Goal: Communication & Community: Answer question/provide support

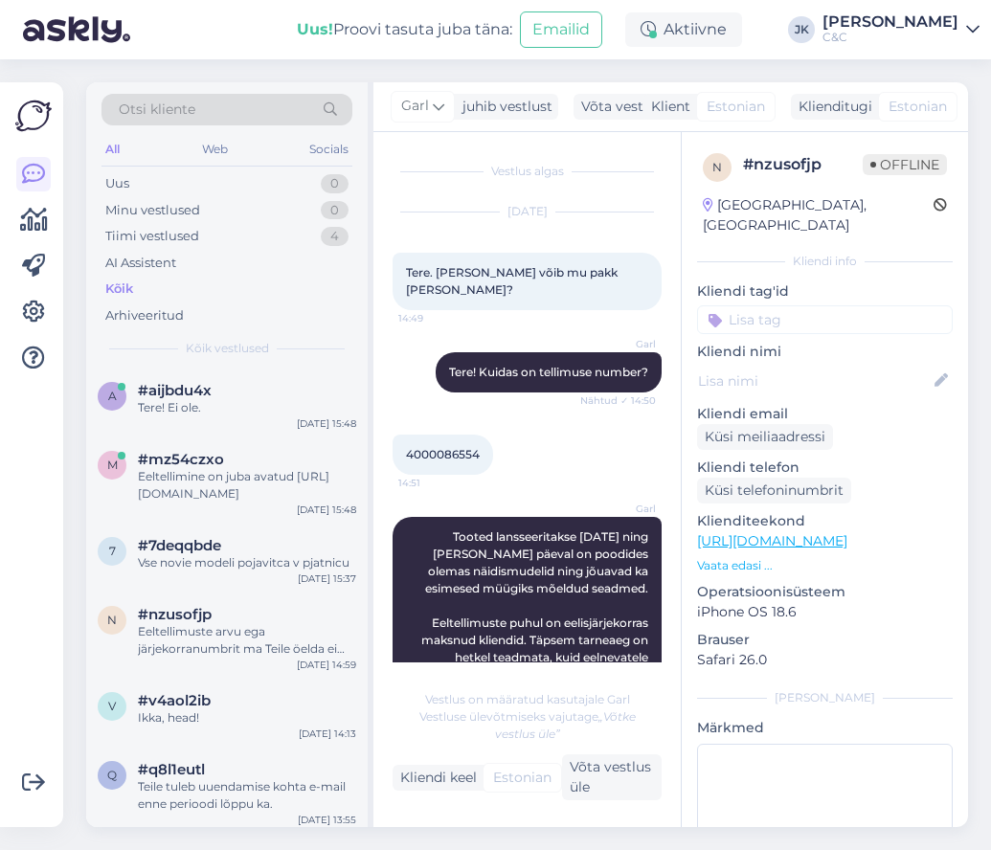
scroll to position [322, 0]
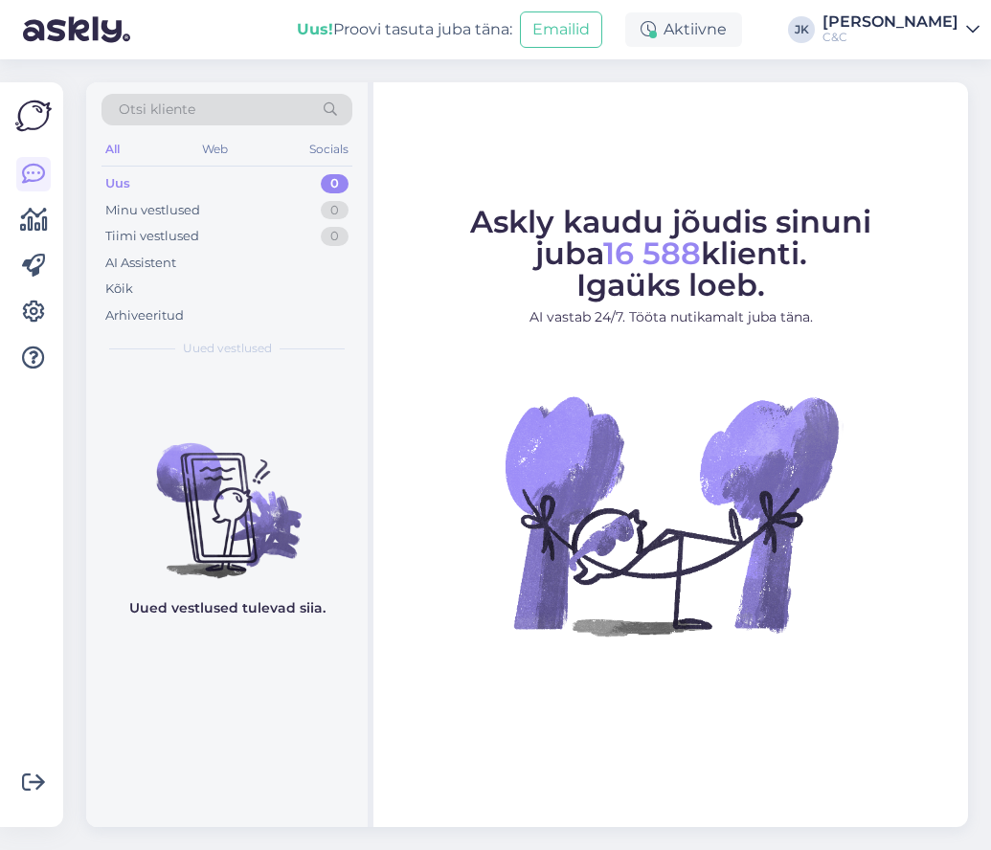
click at [526, 466] on img at bounding box center [671, 515] width 345 height 345
click at [461, 471] on figure "Askly kaudu jõudis sinuni juba 16 588 klienti. Igaüks loeb. AI vastab 24/7. Töö…" at bounding box center [671, 447] width 560 height 481
click at [306, 409] on img at bounding box center [227, 495] width 282 height 172
click at [548, 431] on img at bounding box center [671, 515] width 345 height 345
click at [182, 290] on div "Kõik" at bounding box center [227, 289] width 251 height 27
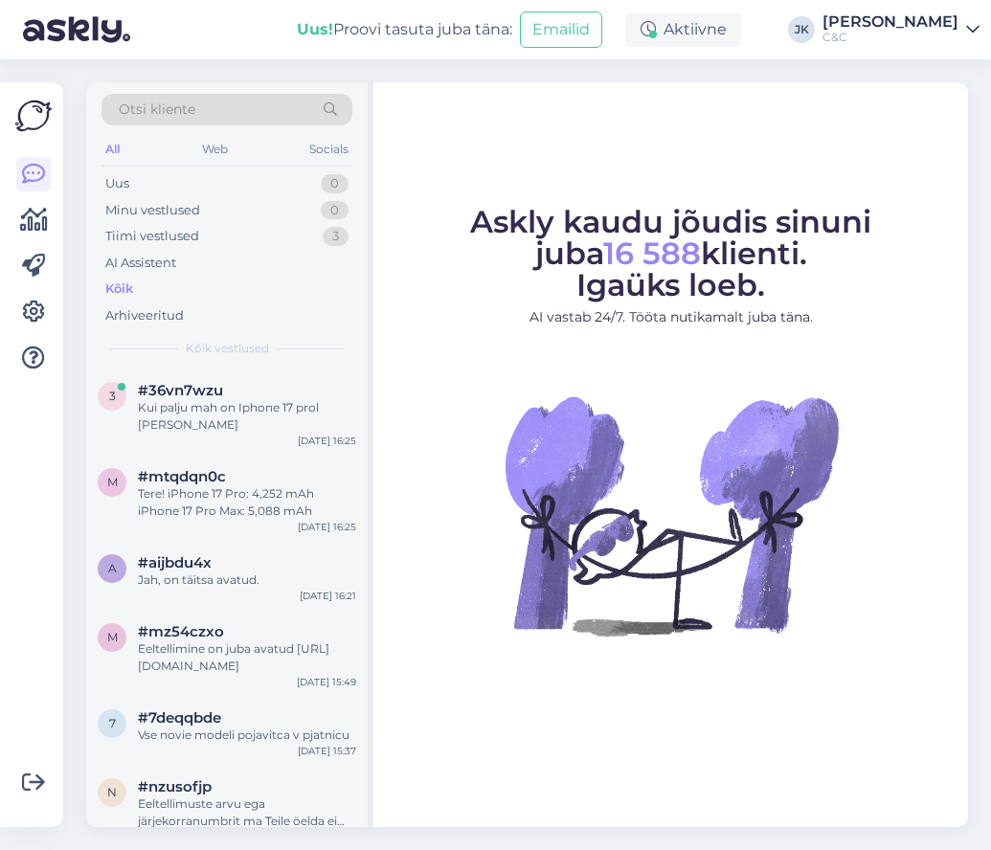
click at [551, 558] on img at bounding box center [671, 515] width 345 height 345
click at [303, 441] on div "[DATE] 16:25" at bounding box center [327, 441] width 58 height 14
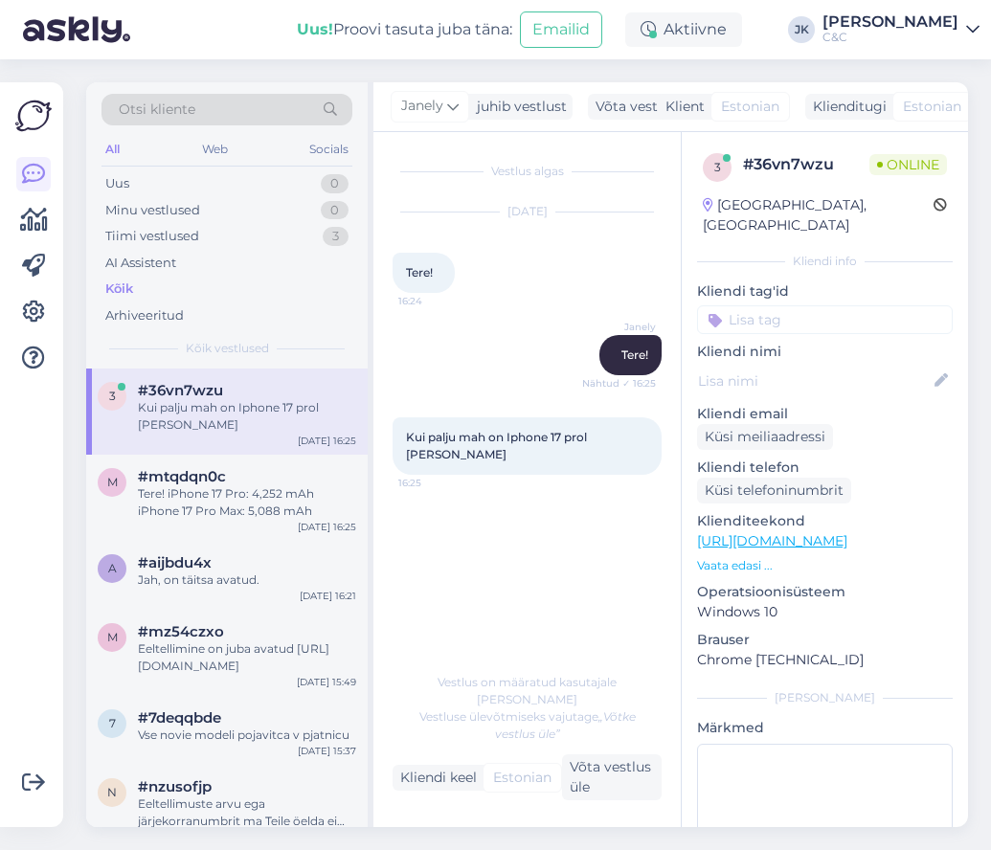
click at [612, 645] on div "Vestlus algas [DATE] Tere! 16:24 Janely Tere! Nähtud ✓ 16:25 Kui palju mah on I…" at bounding box center [536, 398] width 286 height 494
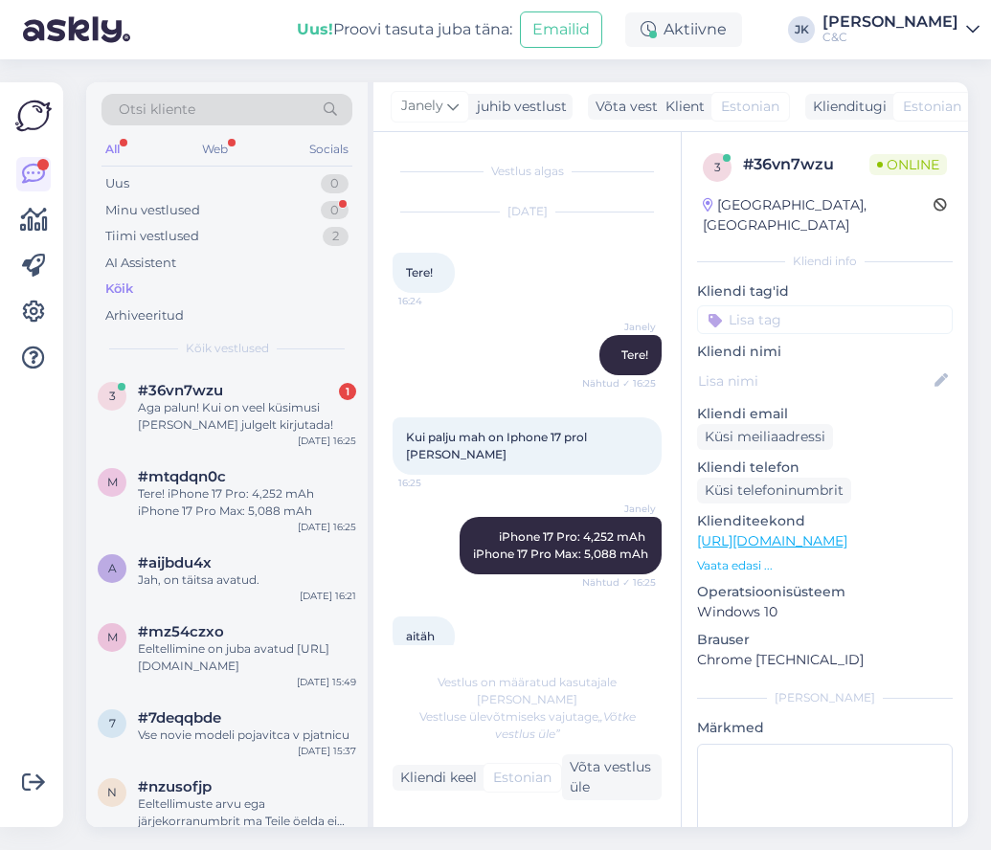
scroll to position [98, 0]
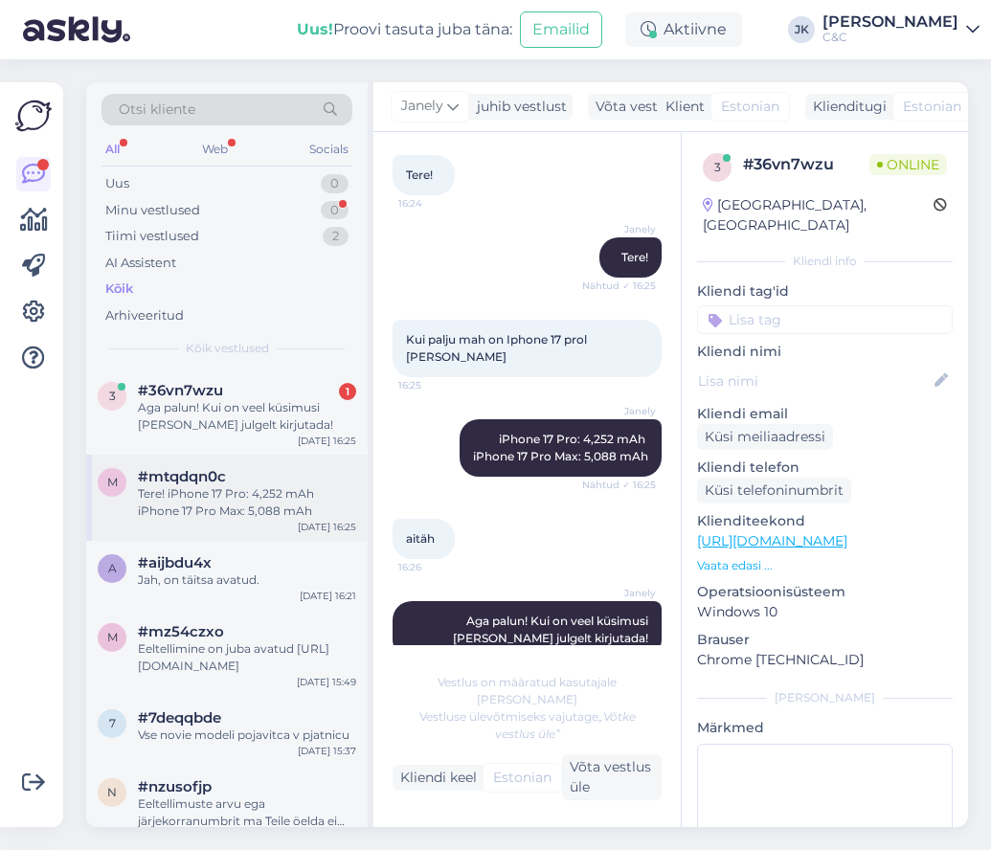
click at [218, 470] on span "#mtqdqn0c" at bounding box center [182, 476] width 88 height 17
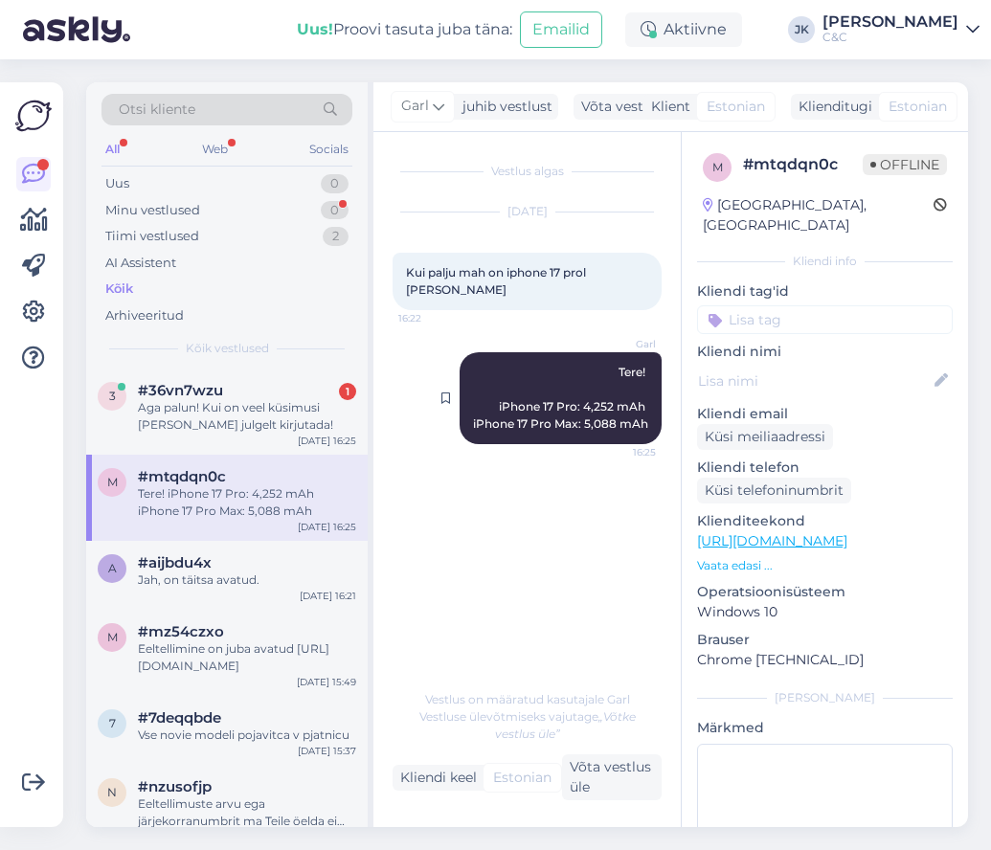
click at [586, 405] on span "Tere! iPhone 17 Pro: 4,252 mAh iPhone 17 Pro Max: 5,088 mAh" at bounding box center [560, 398] width 175 height 66
click at [585, 604] on div "Vestlus algas [DATE] Kui palju mah on iphone 17 prol [PERSON_NAME] 16:22 Garl T…" at bounding box center [536, 406] width 286 height 511
click at [549, 597] on div "Vestlus algas [DATE] Kui palju mah on iphone 17 prol [PERSON_NAME] 16:22 Garl T…" at bounding box center [536, 406] width 286 height 511
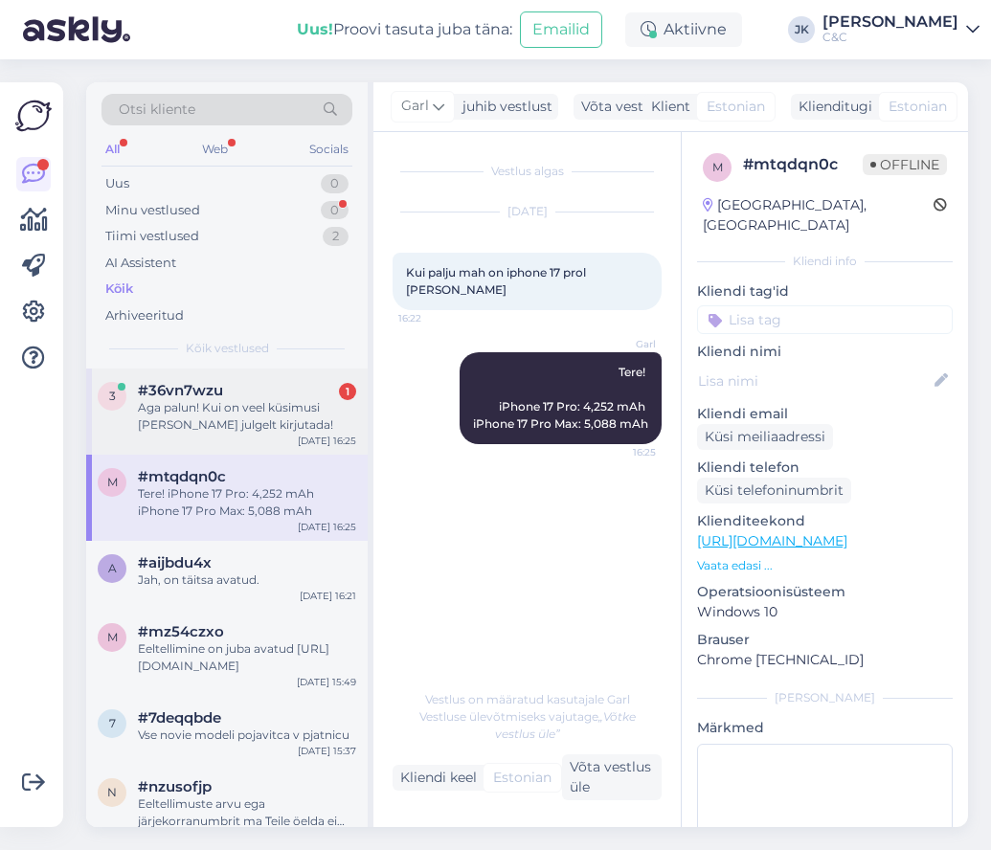
click at [257, 411] on div "Aga palun! Kui on veel küsimusi [PERSON_NAME] julgelt kirjutada!" at bounding box center [247, 416] width 218 height 34
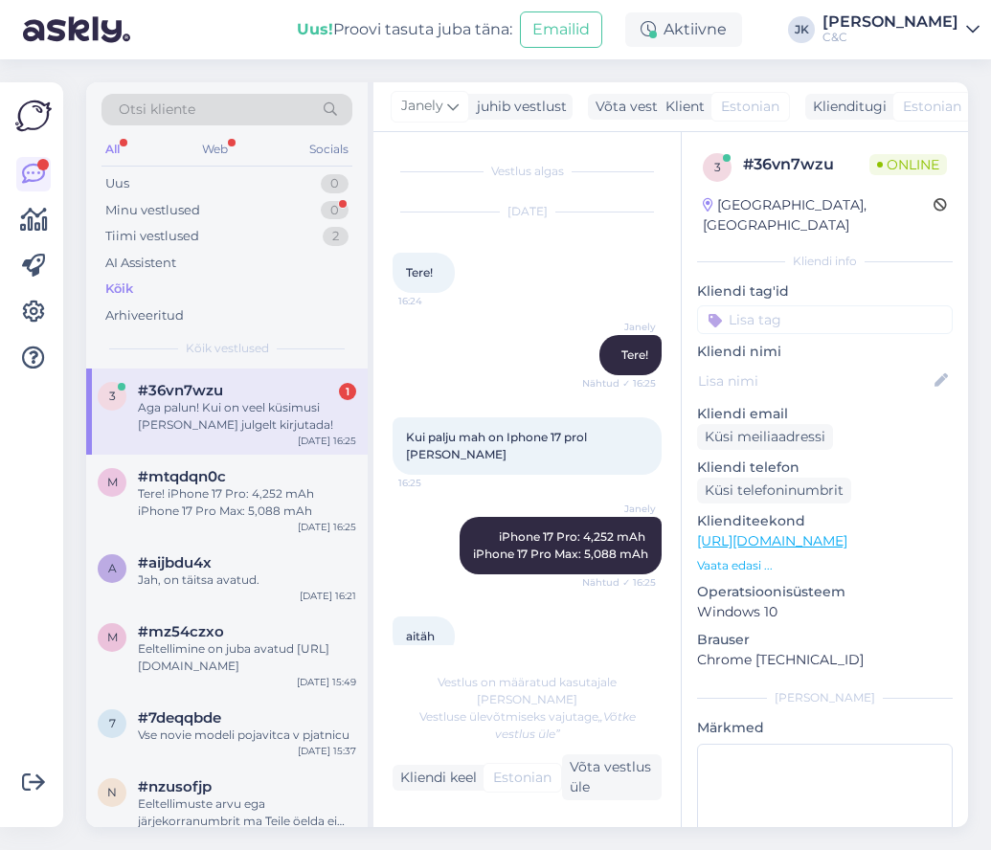
scroll to position [98, 0]
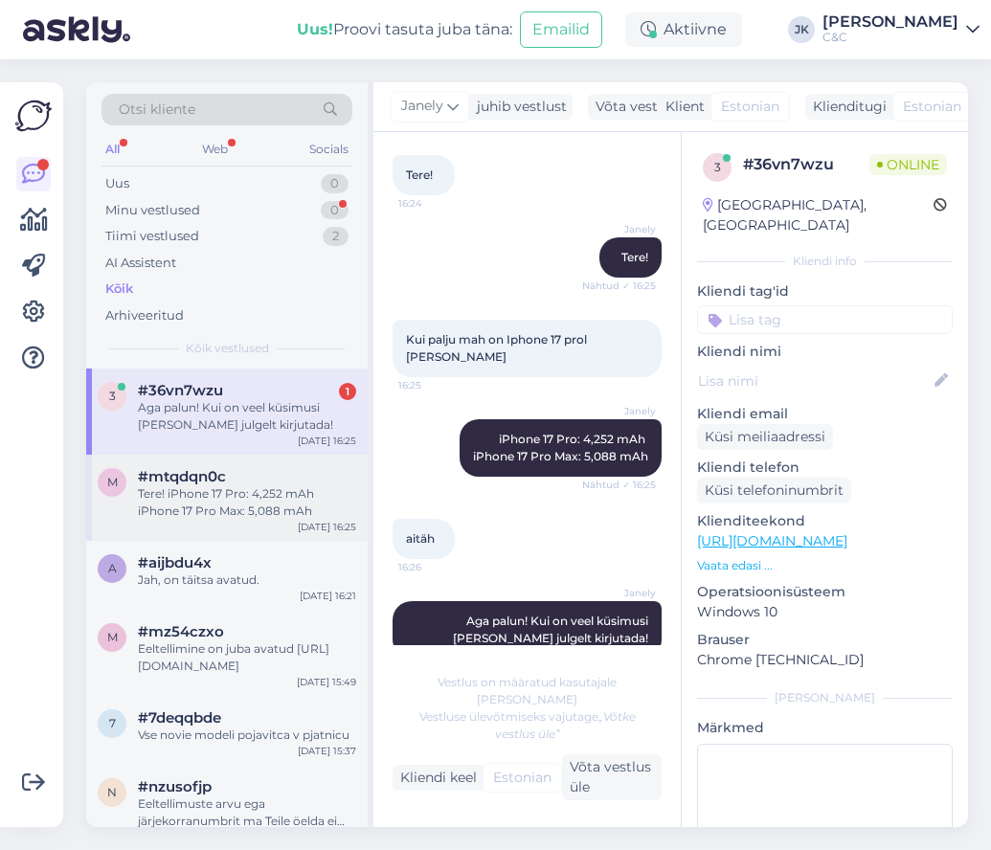
click at [223, 526] on div "m #mtqdqn0c Tere! iPhone 17 Pro: 4,252 mAh iPhone 17 Pro Max: 5,088 mAh [DATE] …" at bounding box center [227, 498] width 282 height 86
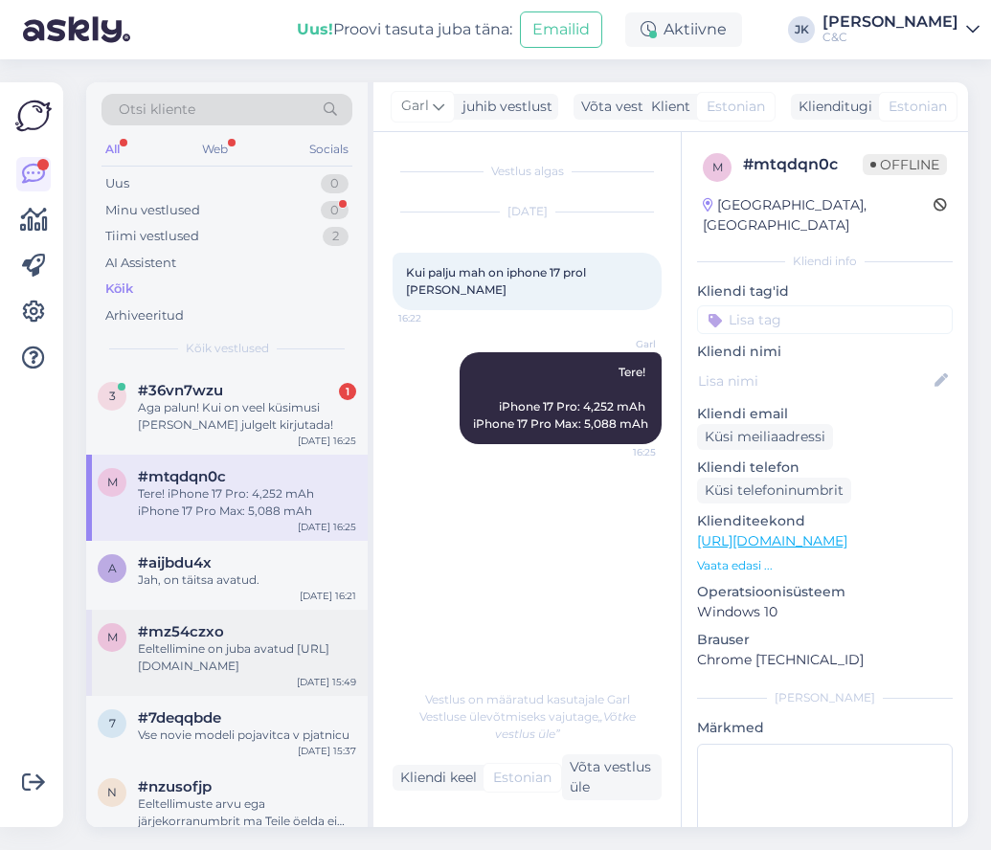
click at [230, 618] on div "m #mz54czxo Eeltellimine on juba avatud [URL][DOMAIN_NAME] [DATE] 15:49" at bounding box center [227, 653] width 282 height 86
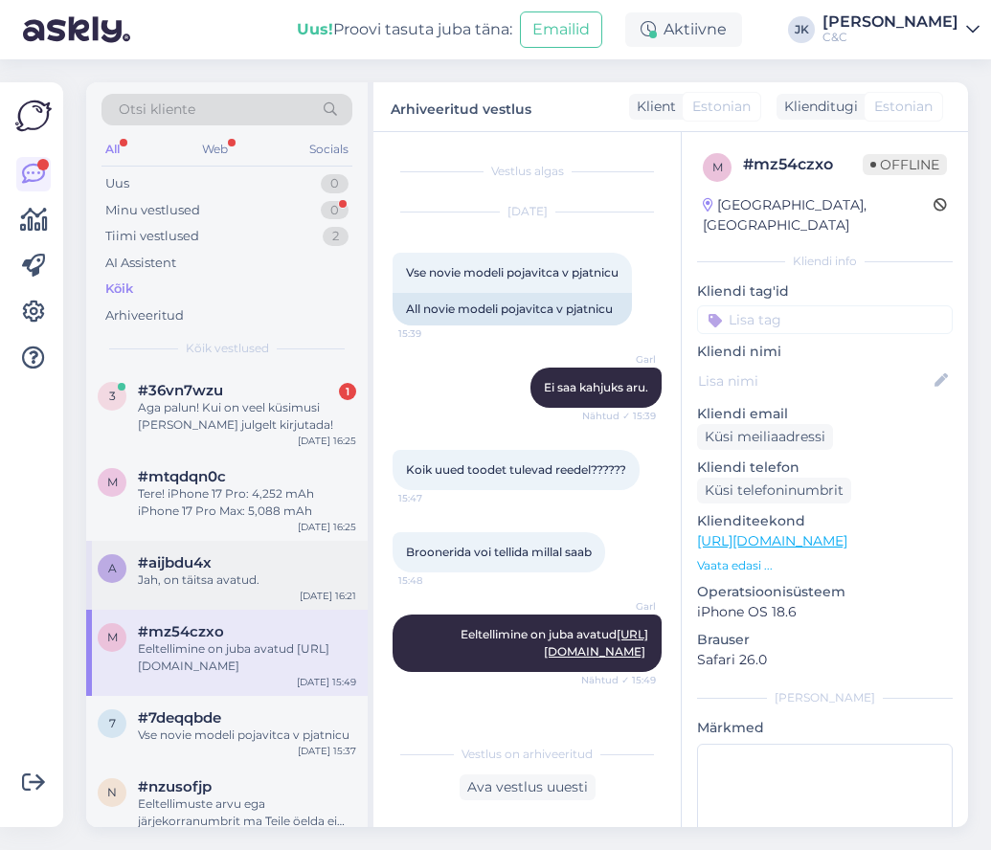
click at [242, 568] on div "#aijbdu4x" at bounding box center [247, 563] width 218 height 17
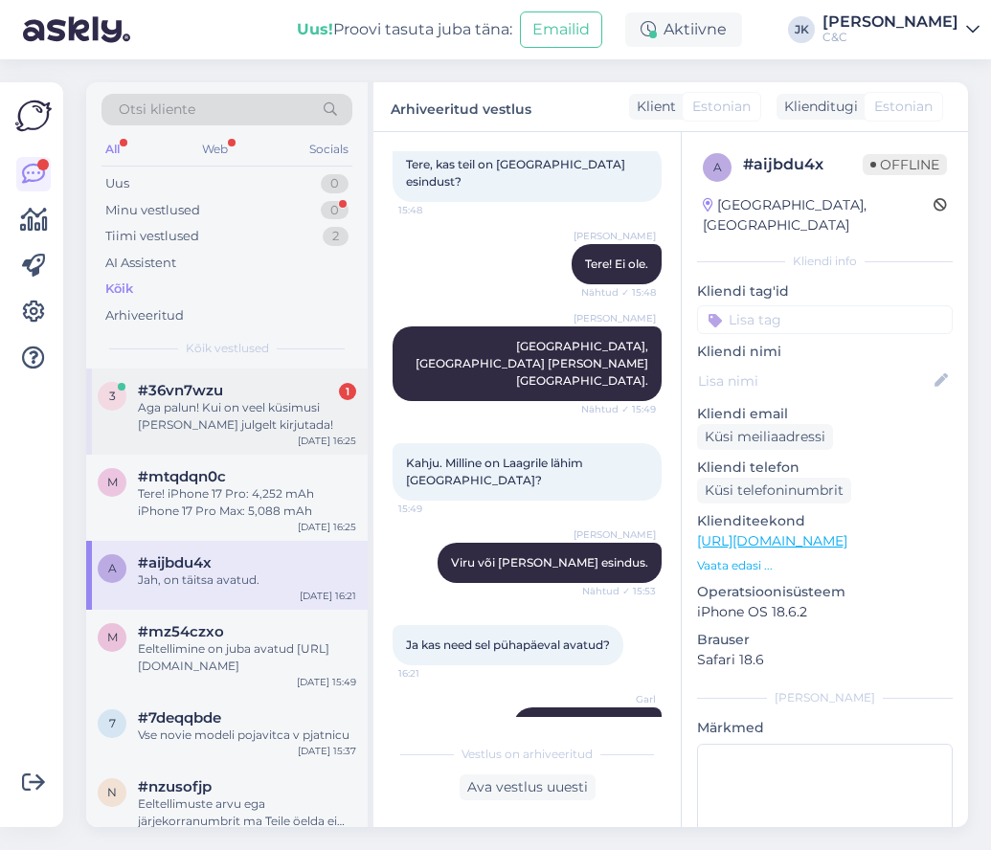
click at [239, 417] on div "Aga palun! Kui on veel küsimusi [PERSON_NAME] julgelt kirjutada!" at bounding box center [247, 416] width 218 height 34
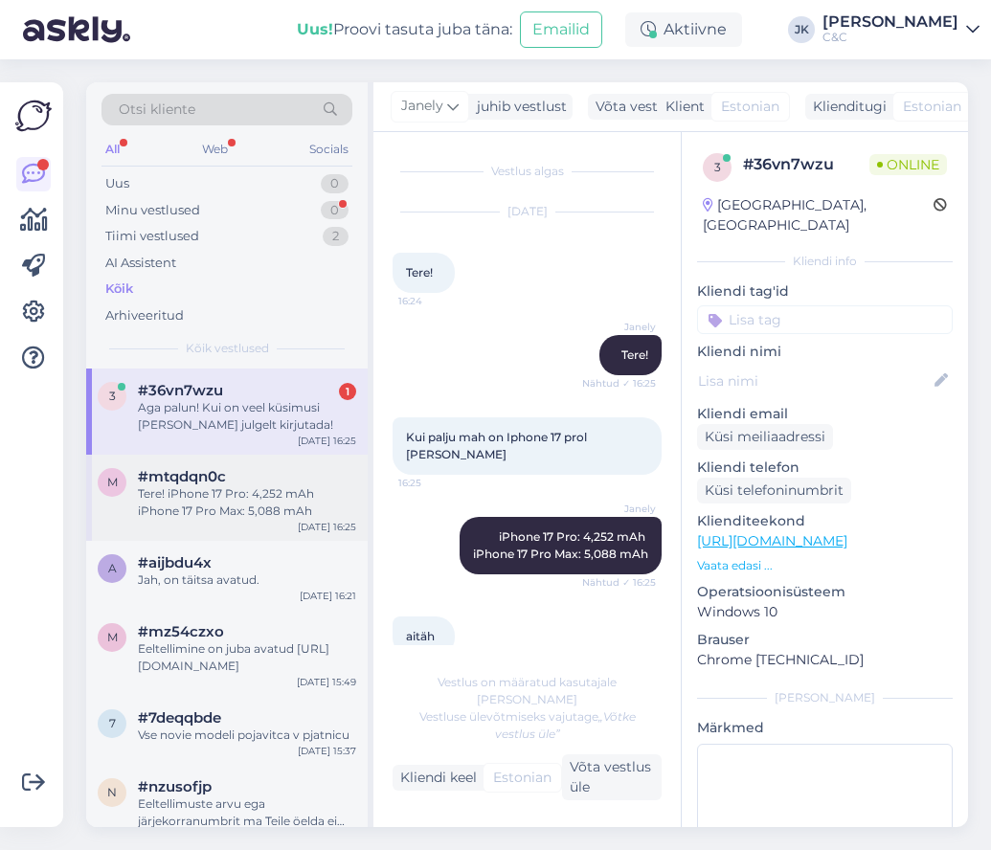
scroll to position [98, 0]
